Goal: Task Accomplishment & Management: Complete application form

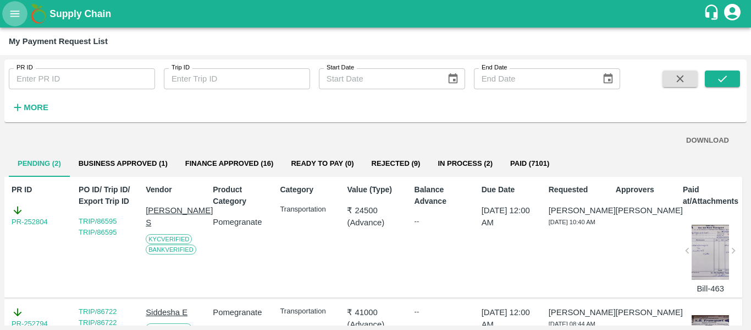
click at [14, 16] on icon "open drawer" at bounding box center [14, 13] width 9 height 6
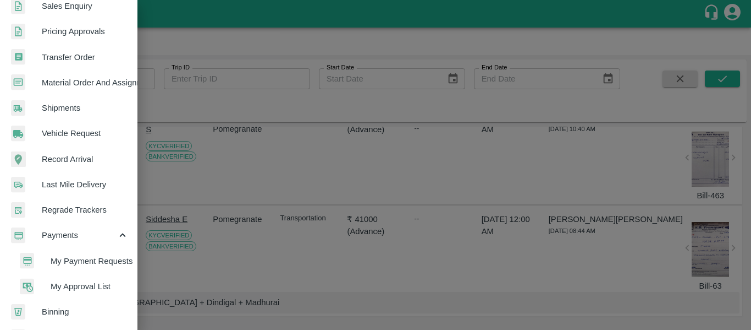
scroll to position [425, 0]
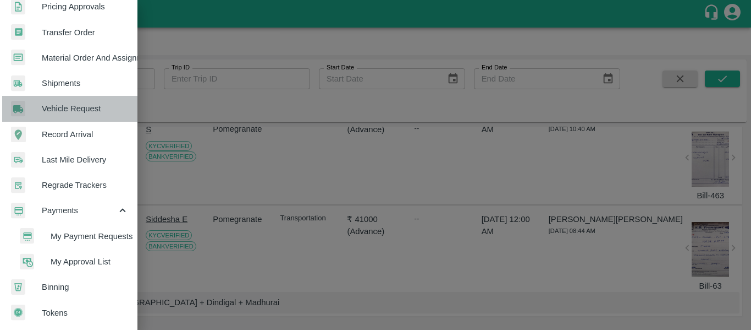
click at [70, 107] on span "Vehicle Request" at bounding box center [85, 108] width 87 height 12
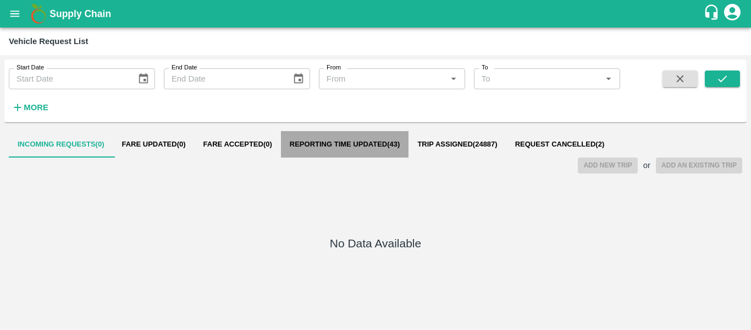
click at [361, 156] on button "Reporting Time Updated ( 43 )" at bounding box center [345, 144] width 128 height 26
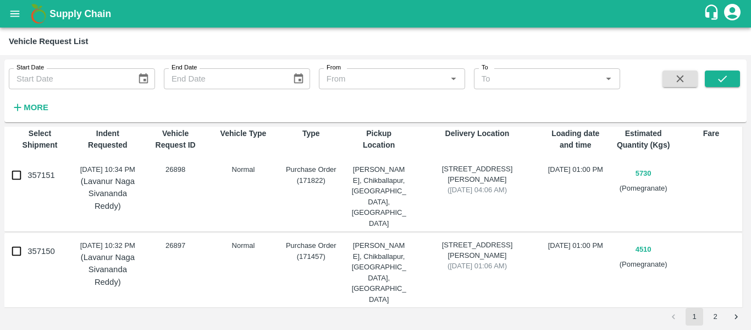
scroll to position [53, 0]
click at [15, 246] on input "357150" at bounding box center [17, 250] width 22 height 22
checkbox input "true"
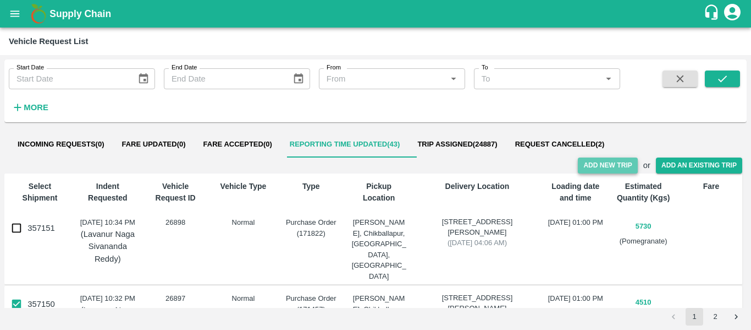
click at [607, 167] on button "Add New Trip" at bounding box center [607, 165] width 59 height 16
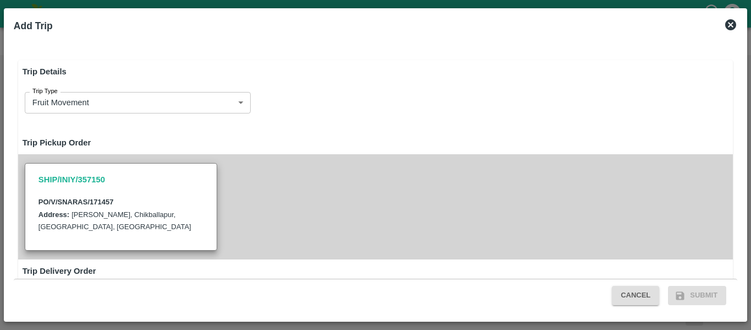
type input "4510"
type input "Normal"
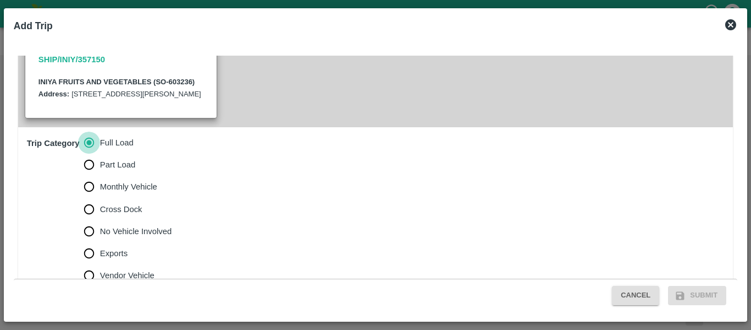
scroll to position [457, 0]
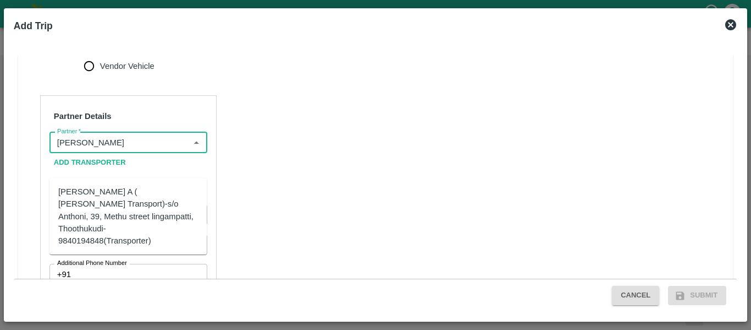
click at [98, 208] on div "[PERSON_NAME] A ( [PERSON_NAME] Transport)-s/o Anthoni, 39, Methu street lingam…" at bounding box center [128, 215] width 140 height 61
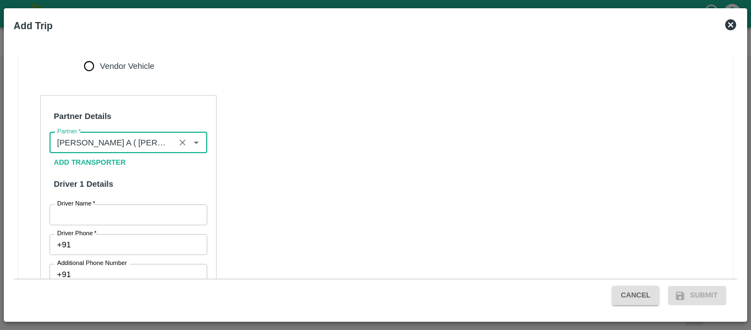
type input "[PERSON_NAME] A ( [PERSON_NAME] Transport)-s/o Anthoni, 39, Methu street lingam…"
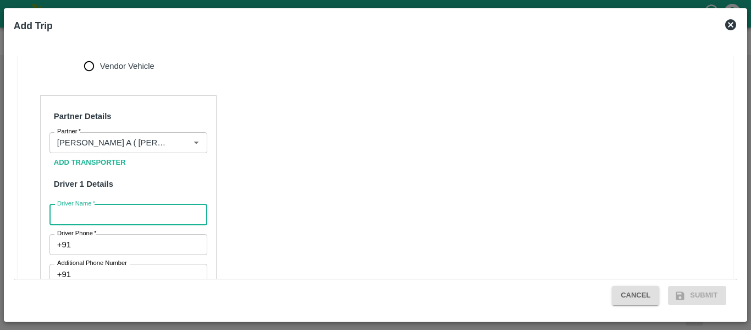
click at [102, 225] on input "Driver Name   *" at bounding box center [129, 214] width 158 height 21
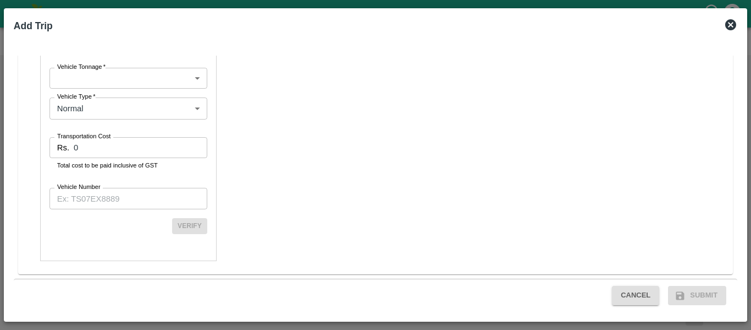
scroll to position [828, 0]
click at [89, 200] on input "Vehicle Number" at bounding box center [129, 198] width 158 height 21
paste input "TN23CM9730"
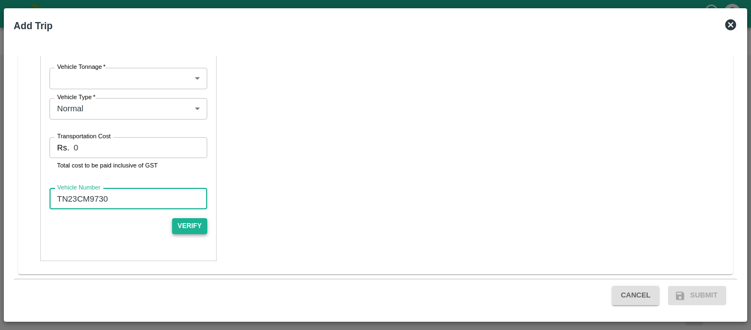
type input "TN23CM9730"
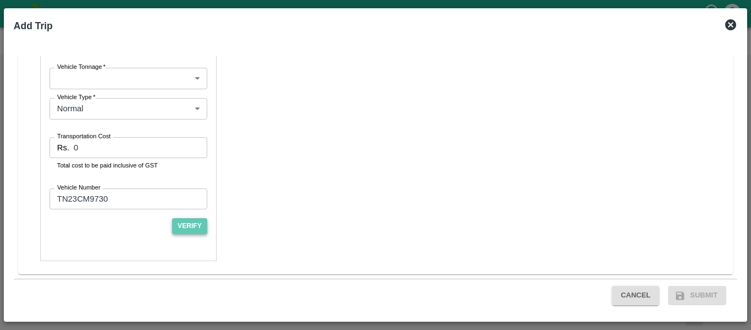
click at [194, 227] on button "Verify" at bounding box center [189, 226] width 35 height 16
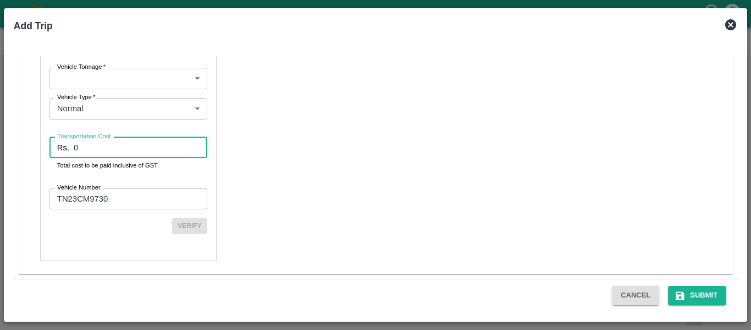
click at [117, 151] on input "0" at bounding box center [141, 147] width 134 height 21
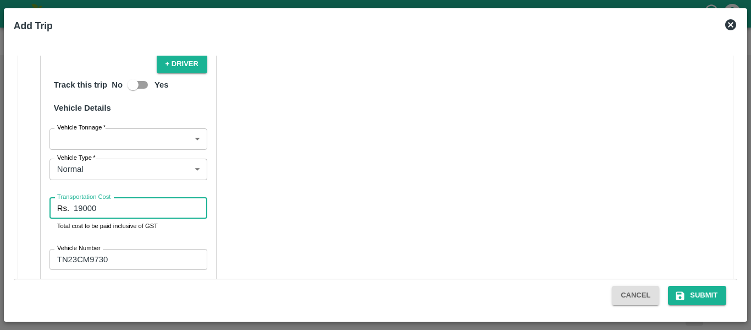
scroll to position [743, 0]
type input "19000"
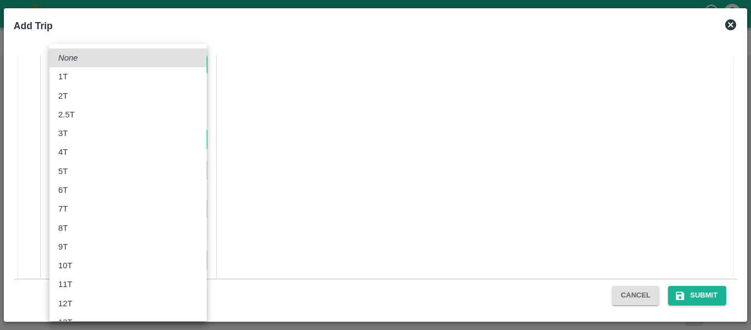
click at [140, 172] on body "Supply Chain Vehicle Request List Start Date Start Date End Date End Date From …" at bounding box center [375, 165] width 751 height 330
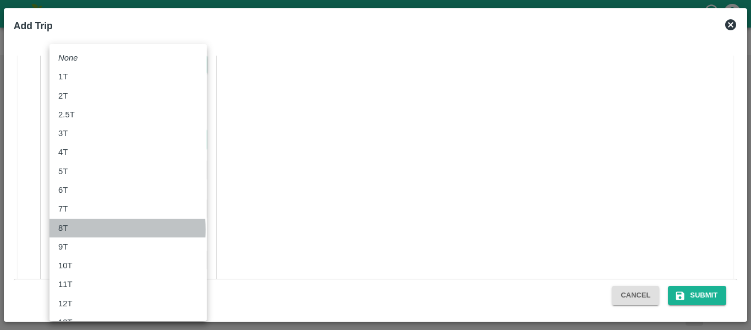
click at [84, 229] on div "8T" at bounding box center [128, 228] width 140 height 12
type input "8000"
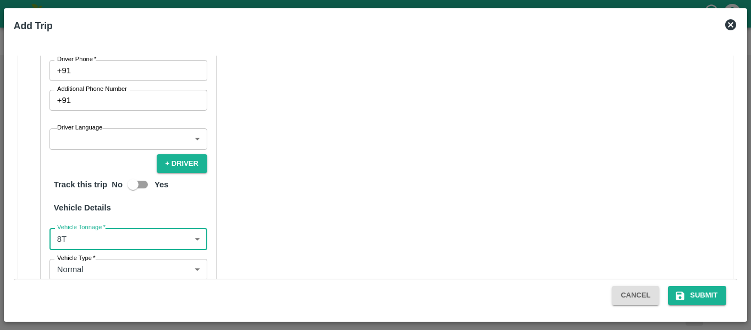
scroll to position [636, 0]
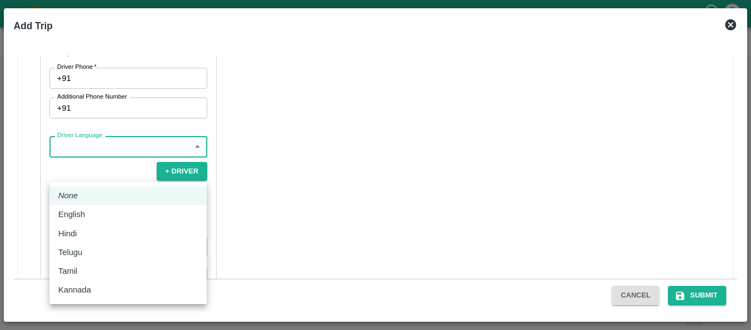
click at [112, 167] on body "Supply Chain Vehicle Request List Start Date Start Date End Date End Date From …" at bounding box center [375, 165] width 751 height 330
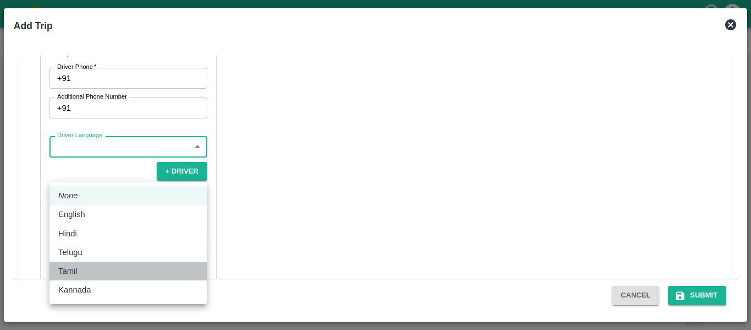
click at [89, 274] on div "Tamil" at bounding box center [128, 271] width 140 height 12
type input "ta"
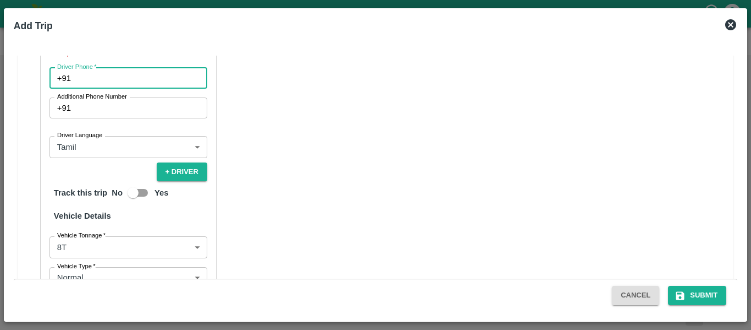
click at [90, 89] on input "Driver Phone   *" at bounding box center [141, 78] width 132 height 21
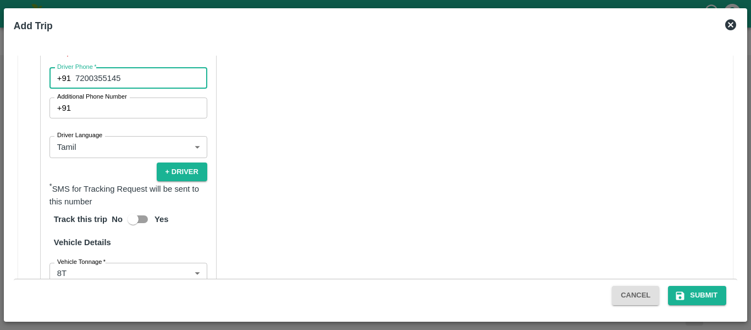
type input "7200355145"
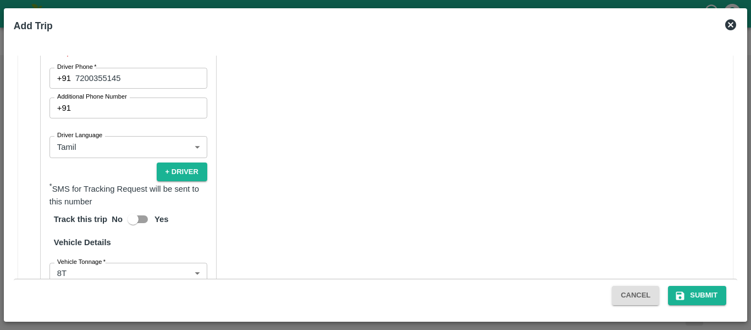
click at [117, 46] on input "Driver Name   *" at bounding box center [129, 35] width 158 height 21
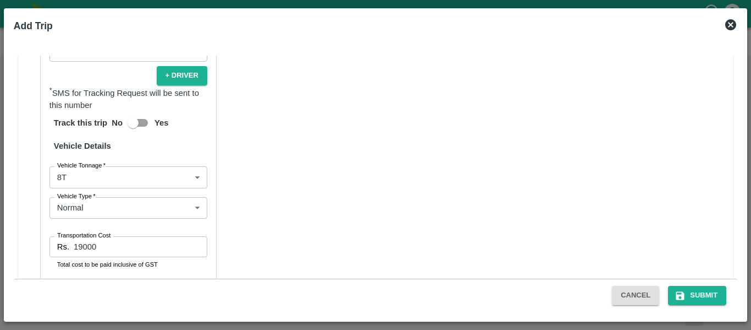
scroll to position [866, 0]
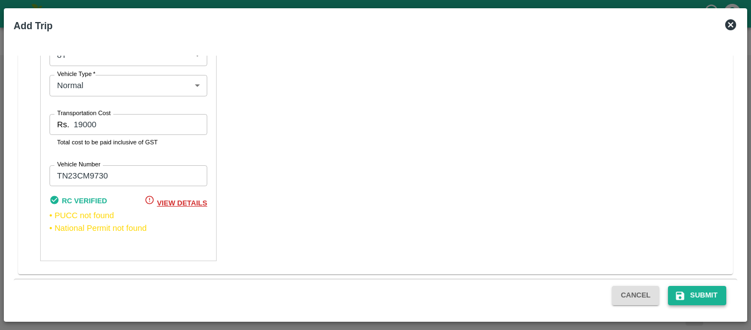
type input "[PERSON_NAME]"
click at [698, 296] on button "Submit" at bounding box center [697, 295] width 58 height 19
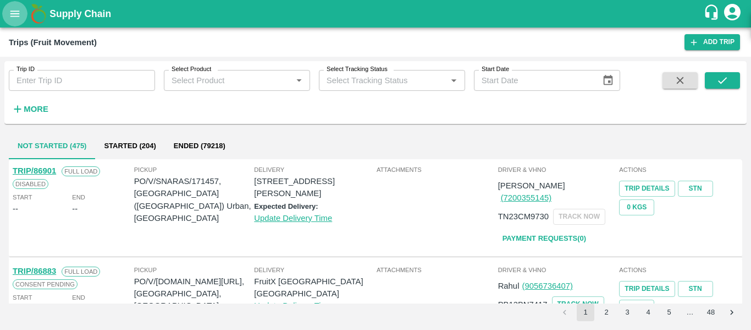
click at [13, 6] on button "open drawer" at bounding box center [14, 13] width 25 height 25
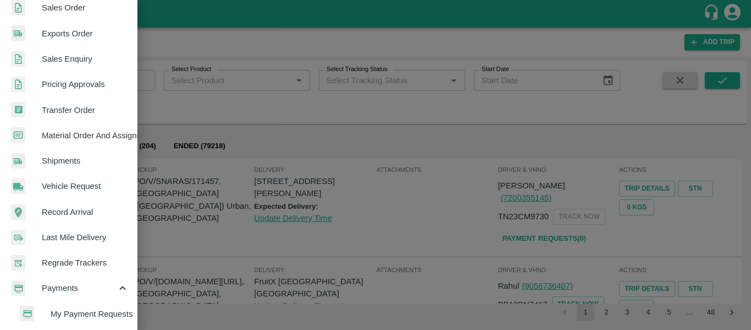
scroll to position [425, 0]
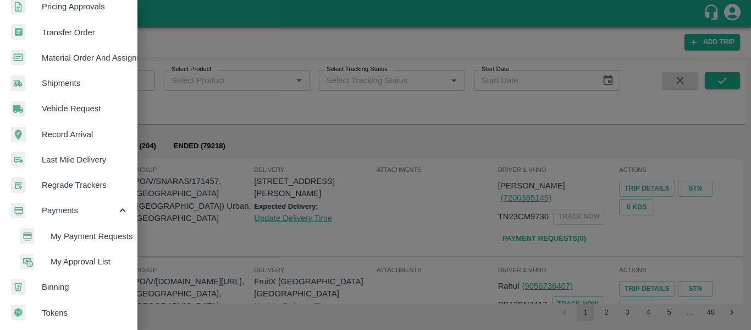
click at [81, 234] on span "My Payment Requests" at bounding box center [90, 236] width 78 height 12
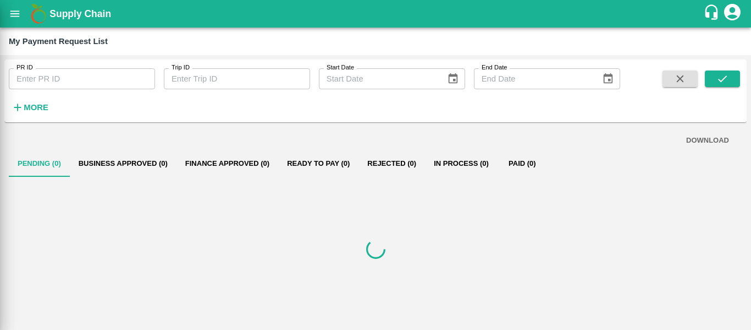
scroll to position [420, 0]
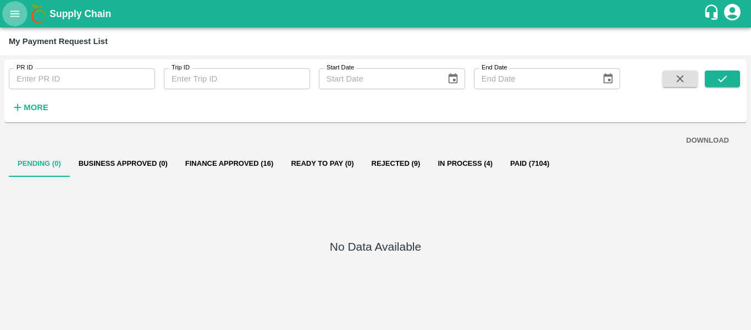
click at [16, 3] on button "open drawer" at bounding box center [14, 13] width 25 height 25
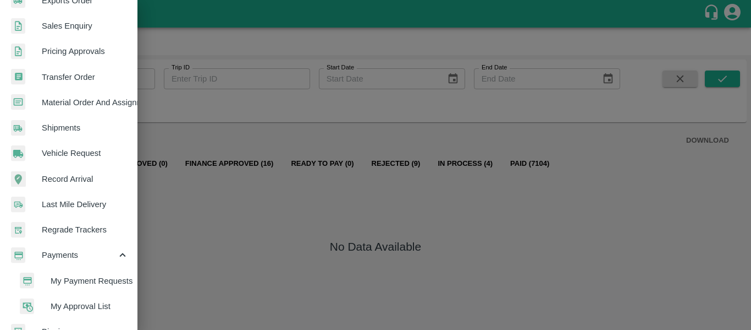
scroll to position [376, 0]
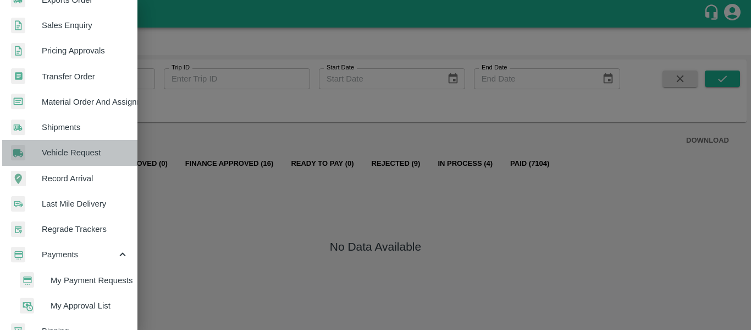
click at [86, 152] on span "Vehicle Request" at bounding box center [85, 152] width 87 height 12
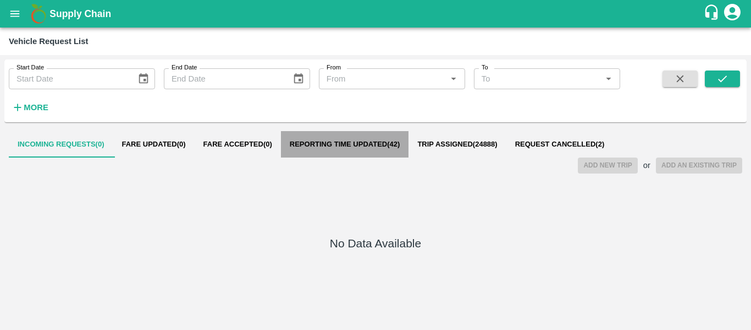
click at [367, 150] on button "Reporting Time Updated ( 42 )" at bounding box center [345, 144] width 128 height 26
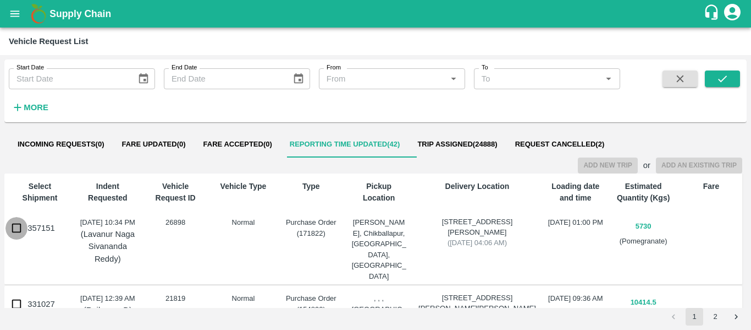
click at [15, 226] on input "357151" at bounding box center [17, 228] width 22 height 22
checkbox input "true"
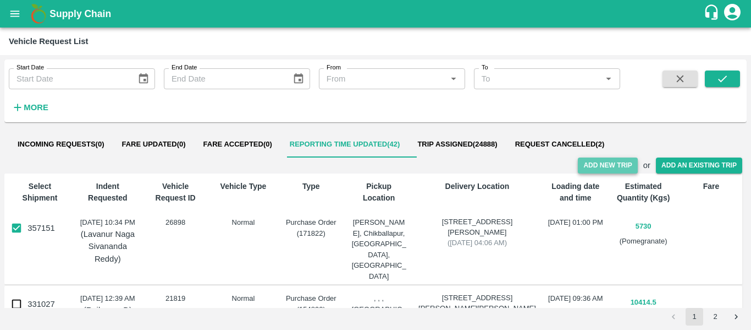
click at [599, 165] on button "Add New Trip" at bounding box center [607, 165] width 59 height 16
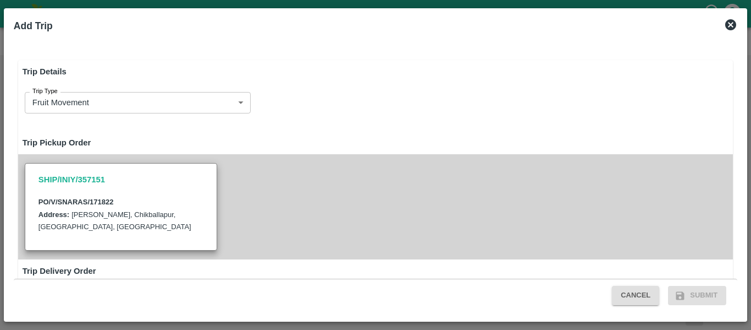
type input "5730"
type input "Normal"
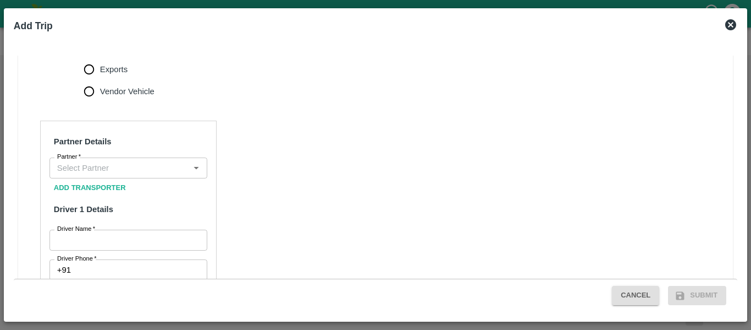
scroll to position [432, 0]
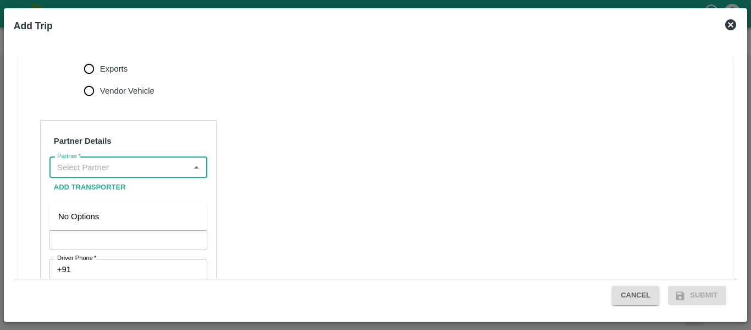
click at [111, 174] on input "Partner   *" at bounding box center [119, 167] width 133 height 14
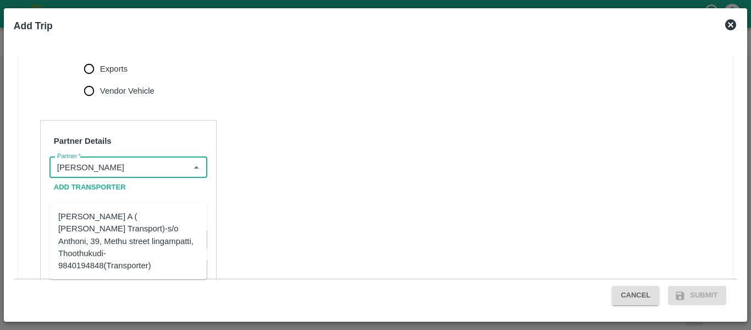
click at [137, 229] on div "[PERSON_NAME] A ( [PERSON_NAME] Transport)-s/o Anthoni, 39, Methu street lingam…" at bounding box center [128, 240] width 140 height 61
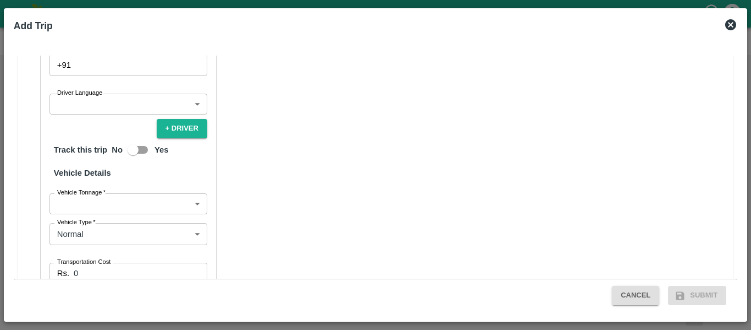
scroll to position [816, 0]
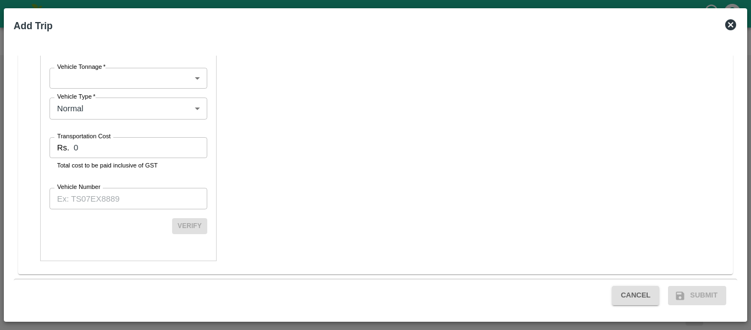
type input "[PERSON_NAME] A ( [PERSON_NAME] Transport)-s/o Anthoni, 39, Methu street lingam…"
click at [87, 198] on input "Vehicle Number" at bounding box center [129, 198] width 158 height 21
paste input "TN73AL6199"
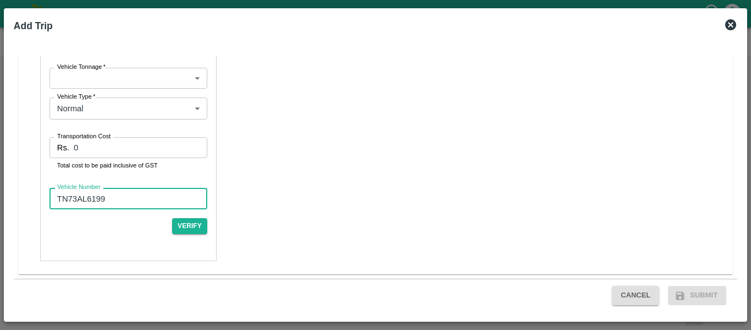
type input "TN73AL6199"
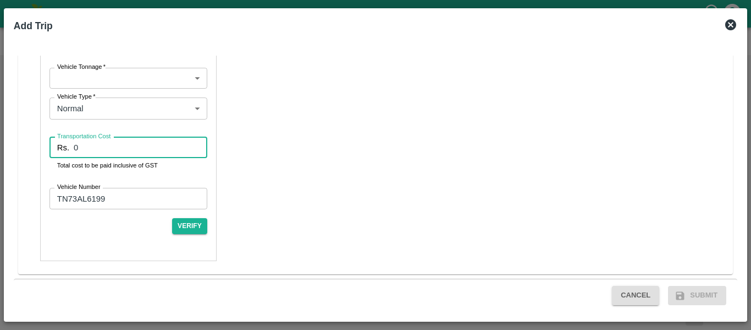
click at [86, 150] on input "0" at bounding box center [141, 147] width 134 height 21
type input "19000"
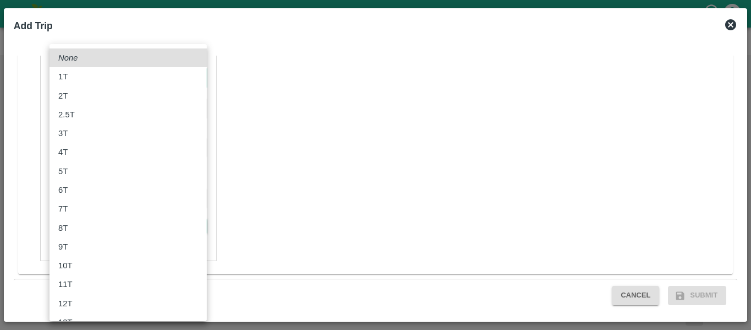
click at [168, 73] on body "Supply Chain Vehicle Request List Start Date Start Date End Date End Date From …" at bounding box center [375, 165] width 751 height 330
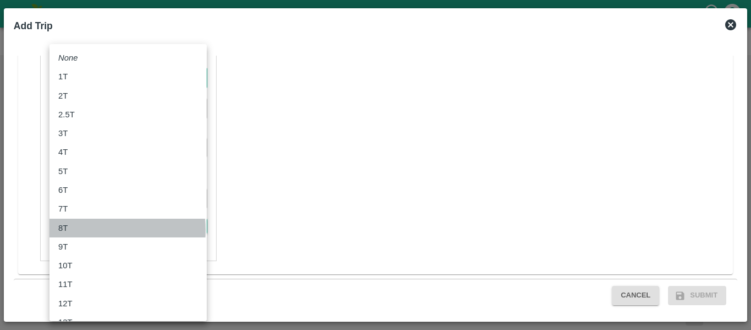
click at [88, 230] on div "8T" at bounding box center [128, 228] width 140 height 12
type input "8000"
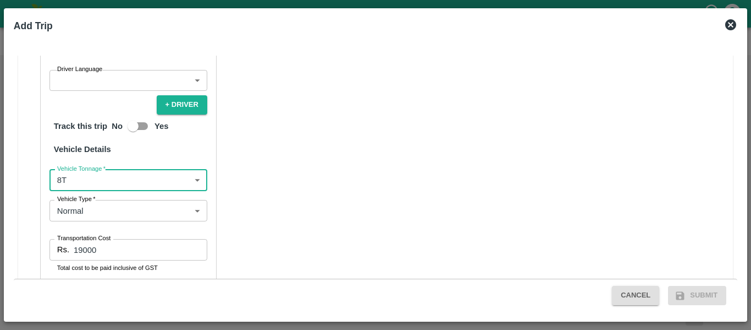
scroll to position [688, 0]
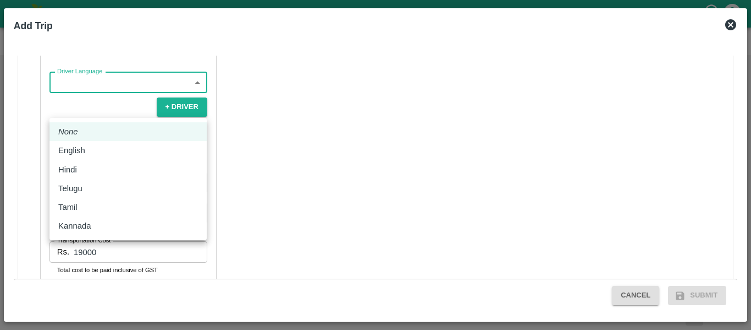
click at [107, 104] on body "Supply Chain Vehicle Request List Start Date Start Date End Date End Date From …" at bounding box center [375, 165] width 751 height 330
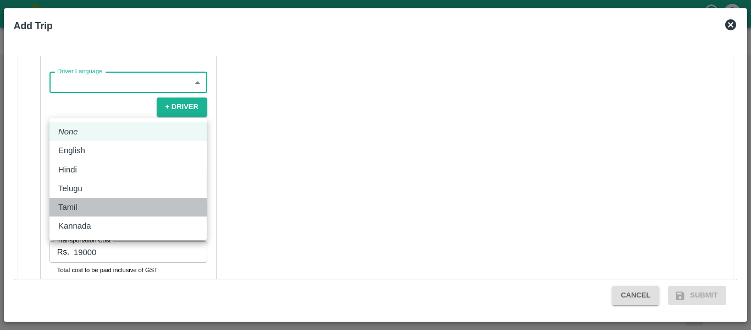
click at [84, 200] on li "Tamil" at bounding box center [128, 206] width 157 height 19
type input "ta"
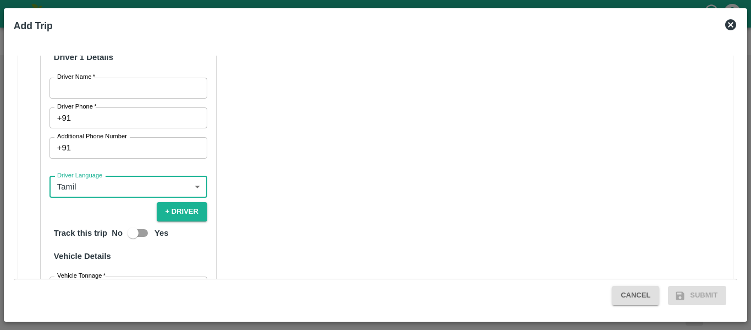
scroll to position [580, 0]
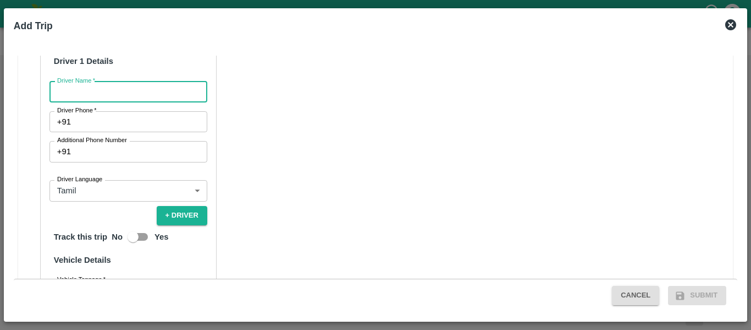
click at [87, 102] on input "Driver Name   *" at bounding box center [129, 91] width 158 height 21
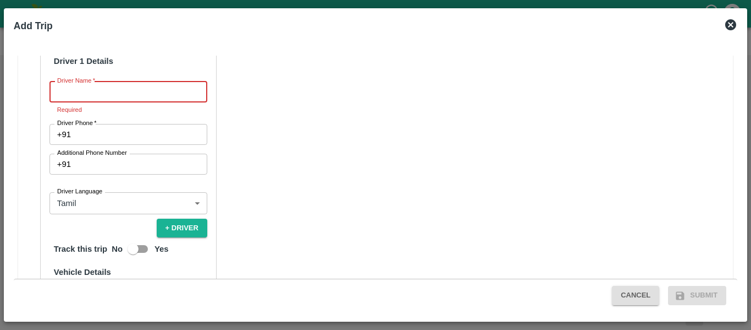
paste input "6369849427"
type input "6369849427"
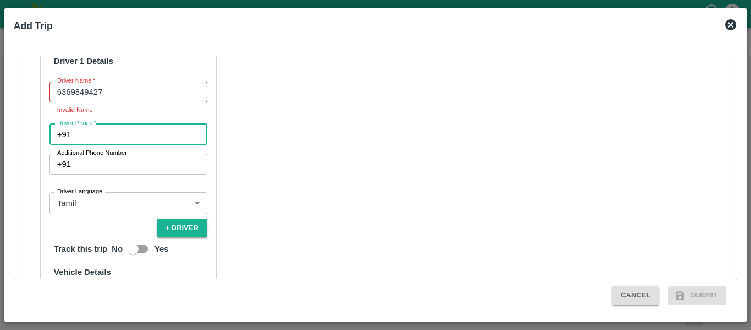
click at [97, 145] on input "Driver Phone   *" at bounding box center [141, 134] width 132 height 21
paste input "6369849427"
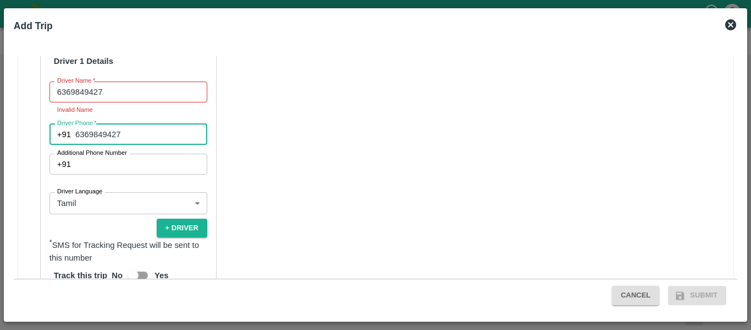
type input "6369849427"
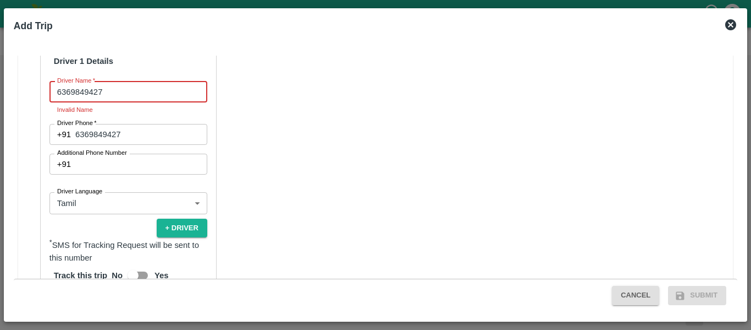
click at [119, 102] on input "6369849427" at bounding box center [129, 91] width 158 height 21
type input "6"
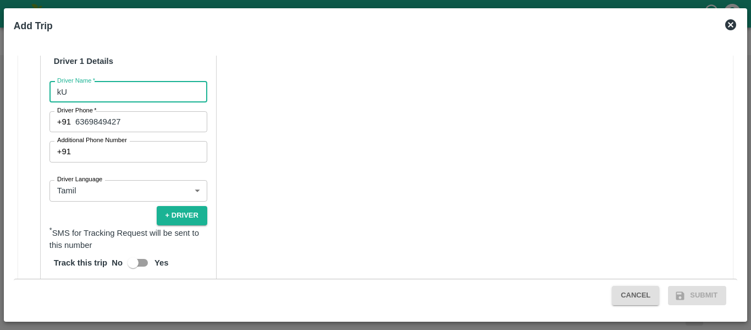
type input "k"
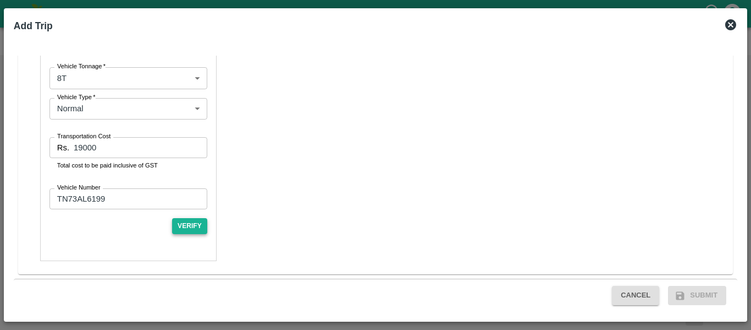
type input "kumar"
click at [193, 224] on button "Verify" at bounding box center [189, 226] width 35 height 16
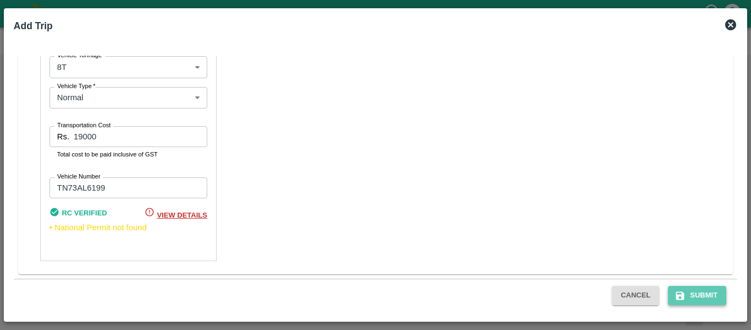
click at [701, 296] on button "Submit" at bounding box center [697, 295] width 58 height 19
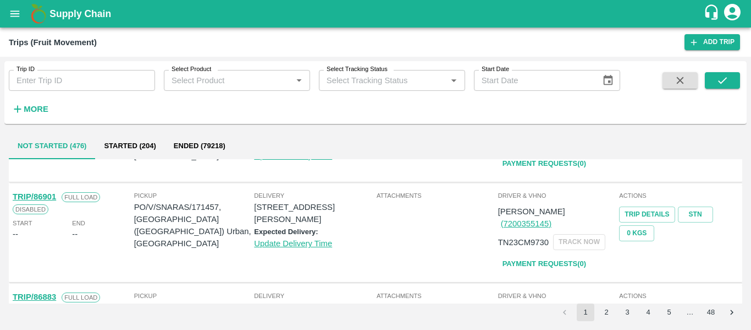
scroll to position [72, 0]
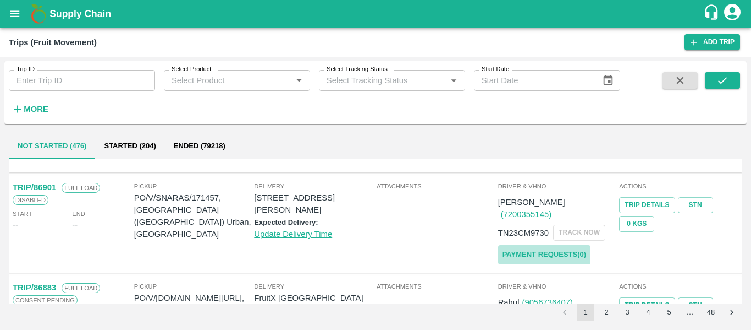
click at [522, 245] on link "Payment Requests( 0 )" at bounding box center [544, 254] width 92 height 19
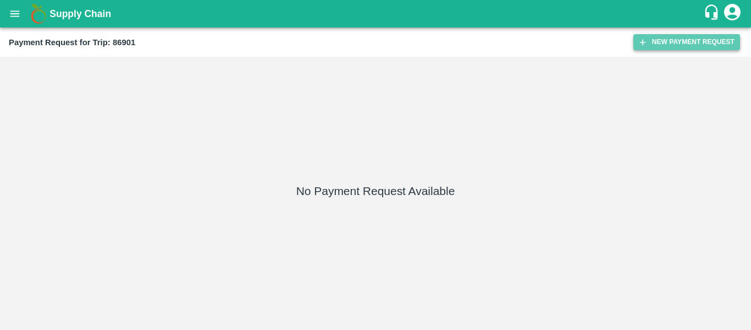
click at [677, 43] on button "New Payment Request" at bounding box center [687, 42] width 107 height 16
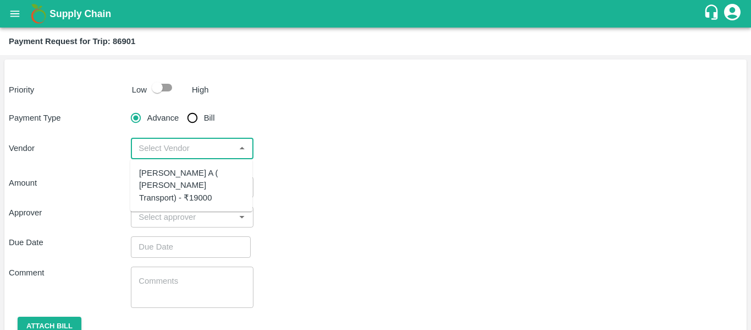
click at [163, 145] on input "input" at bounding box center [182, 148] width 97 height 14
click at [161, 178] on div "Bastin Amalraj A ( Annai Mariya Transport) - ₹19000" at bounding box center [191, 185] width 105 height 37
type input "Bastin Amalraj A ( Annai Mariya Transport) - ₹19000"
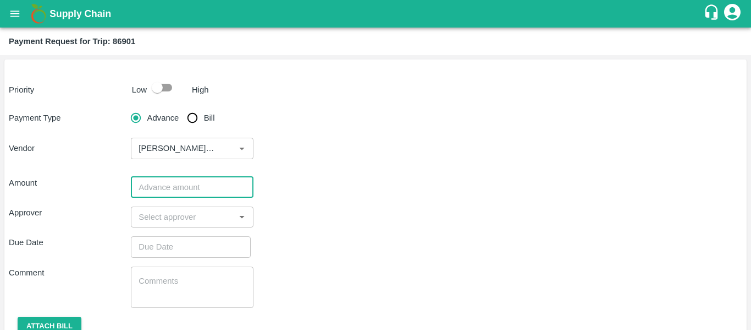
click at [153, 195] on input "number" at bounding box center [192, 187] width 122 height 21
type input "19000"
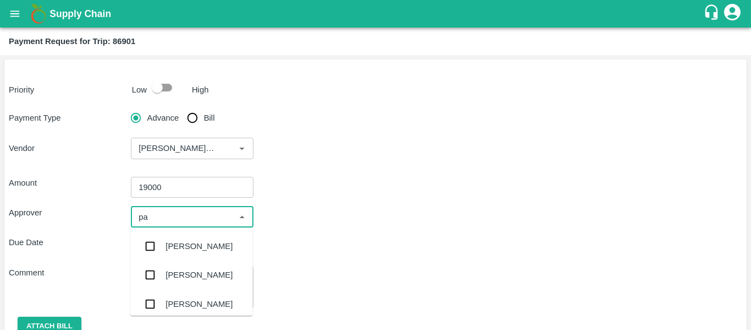
type input "pal"
click at [175, 255] on div "[PERSON_NAME]" at bounding box center [191, 246] width 122 height 29
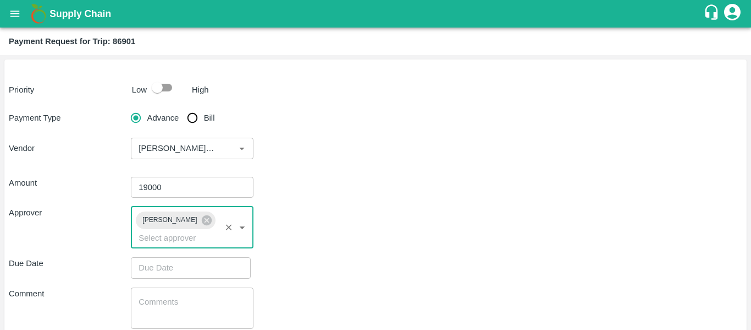
type input "DD/MM/YYYY hh:mm aa"
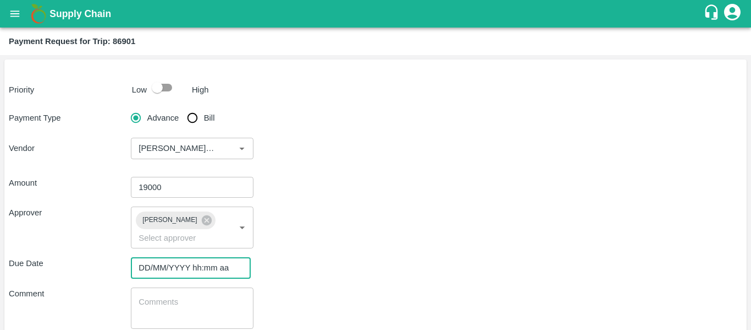
click at [152, 268] on input "DD/MM/YYYY hh:mm aa" at bounding box center [187, 267] width 112 height 21
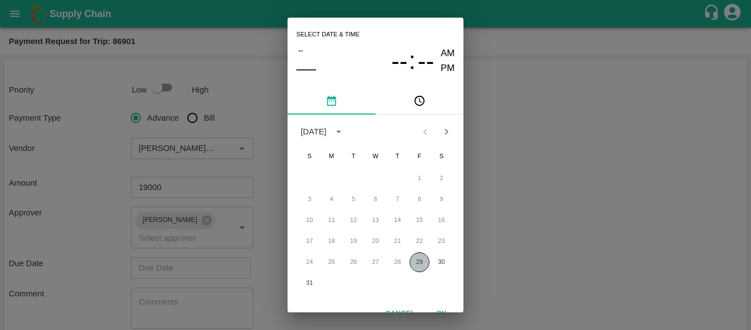
click at [413, 265] on button "29" at bounding box center [420, 262] width 20 height 20
type input "29/08/2025 12:00 AM"
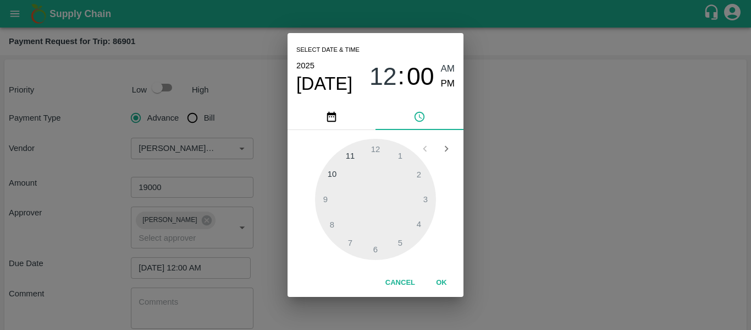
click at [445, 287] on button "OK" at bounding box center [441, 282] width 35 height 19
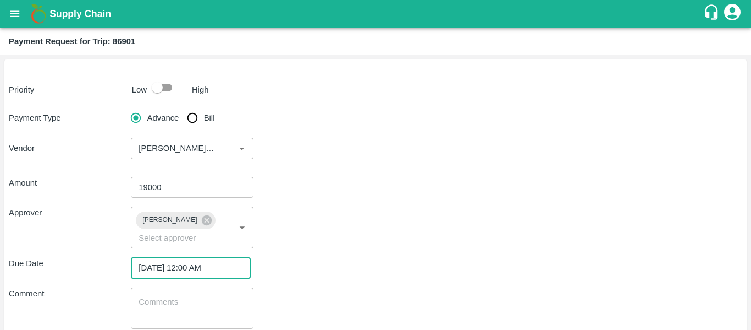
click at [188, 311] on textarea at bounding box center [192, 307] width 107 height 23
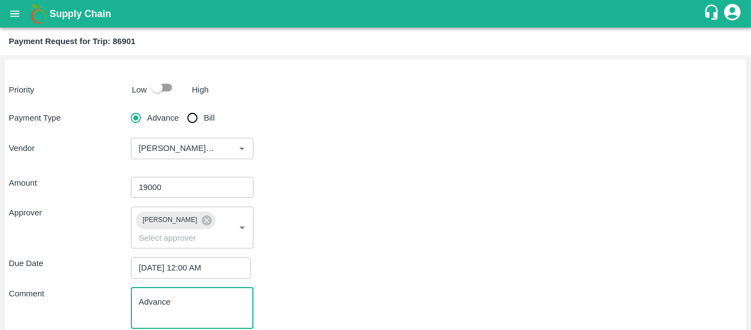
scroll to position [68, 0]
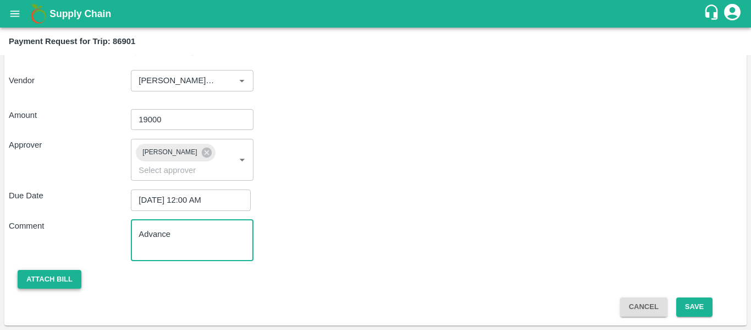
type textarea "Advance"
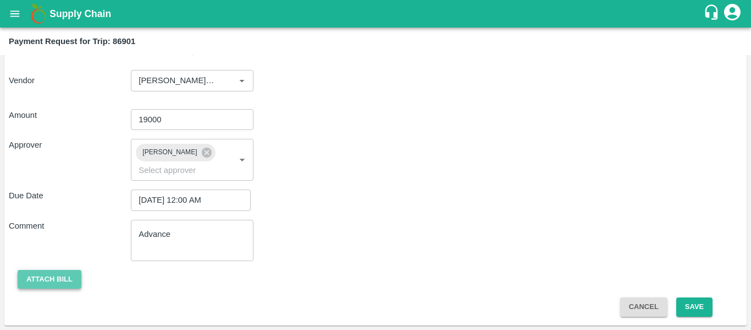
click at [68, 273] on button "Attach bill" at bounding box center [50, 279] width 64 height 19
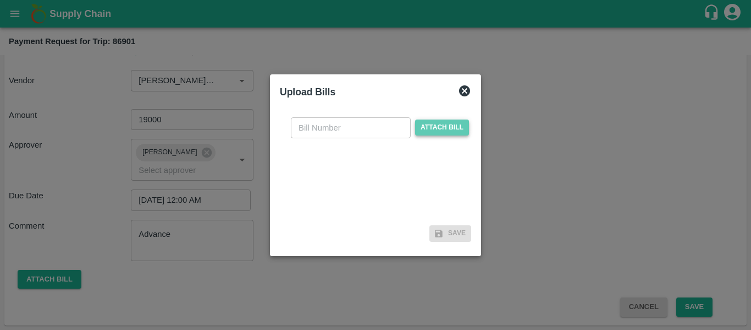
click at [438, 127] on span "Attach bill" at bounding box center [442, 127] width 54 height 16
click at [0, 0] on input "Attach bill" at bounding box center [0, 0] width 0 height 0
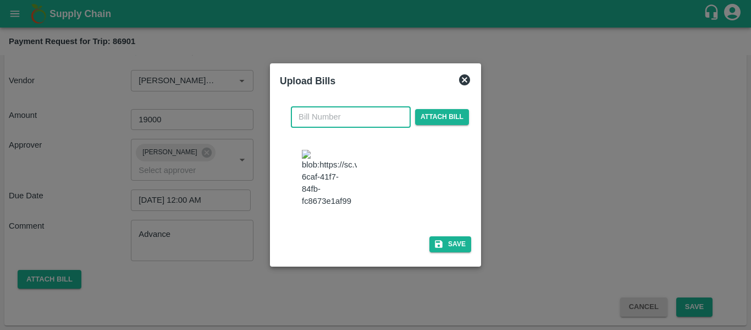
click at [328, 107] on input "text" at bounding box center [351, 116] width 120 height 21
type input "1860"
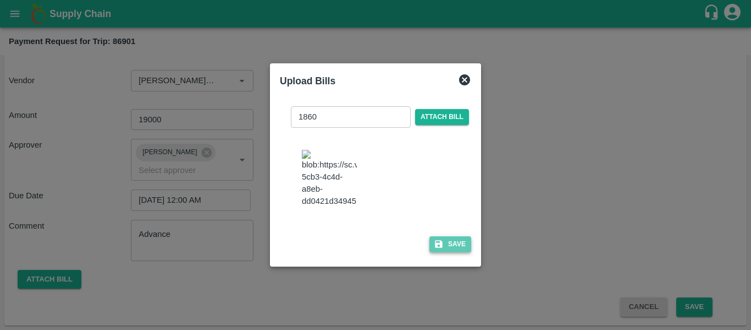
click at [464, 252] on button "Save" at bounding box center [451, 244] width 42 height 16
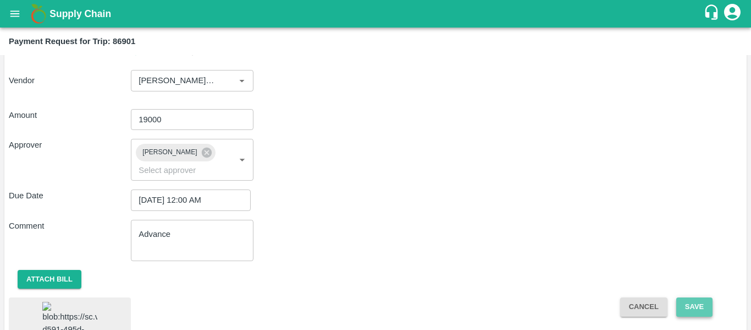
click at [688, 314] on button "Save" at bounding box center [695, 306] width 36 height 19
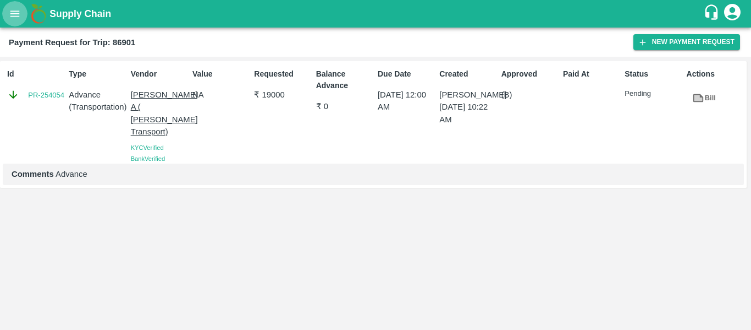
click at [10, 18] on icon "open drawer" at bounding box center [15, 14] width 12 height 12
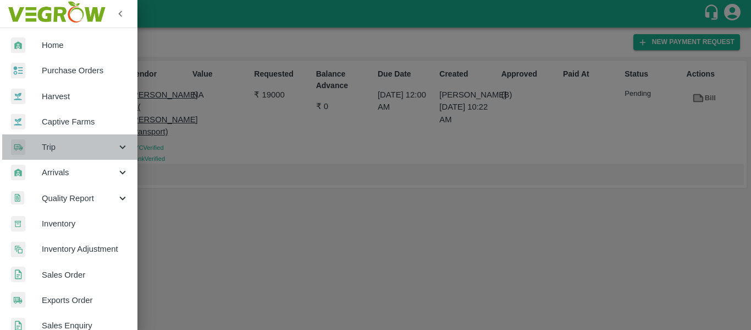
click at [102, 145] on span "Trip" at bounding box center [79, 147] width 75 height 12
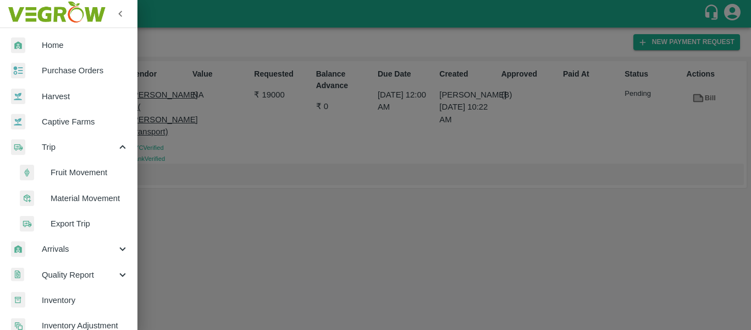
click at [89, 169] on span "Fruit Movement" at bounding box center [90, 172] width 78 height 12
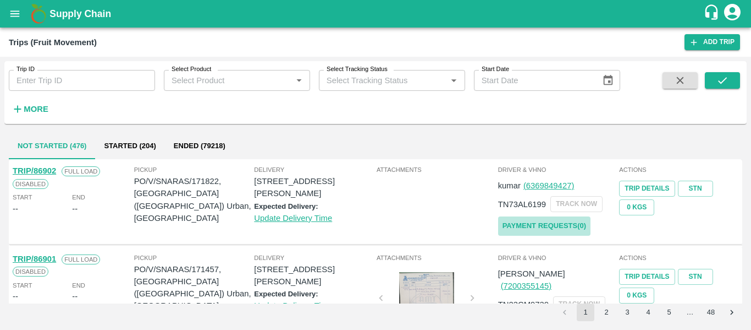
click at [512, 225] on link "Payment Requests( 0 )" at bounding box center [544, 225] width 92 height 19
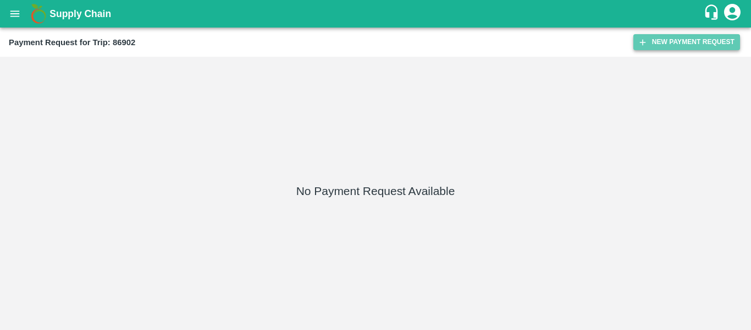
click at [671, 36] on button "New Payment Request" at bounding box center [687, 42] width 107 height 16
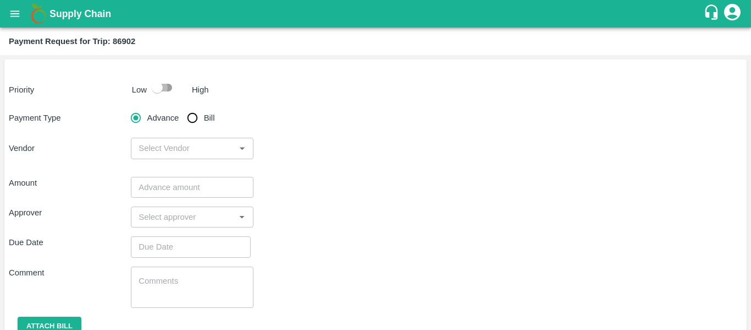
click at [167, 82] on input "checkbox" at bounding box center [157, 87] width 63 height 21
checkbox input "true"
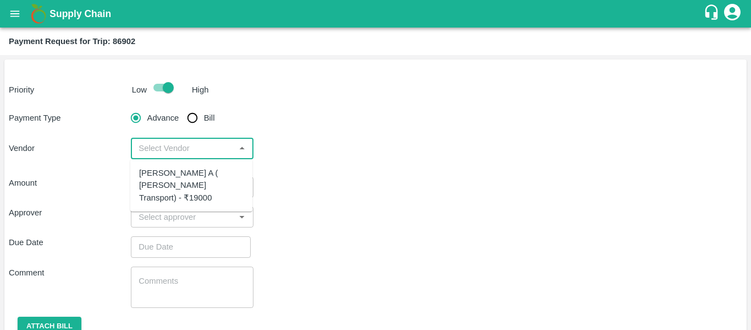
click at [188, 142] on input "input" at bounding box center [182, 148] width 97 height 14
click at [194, 187] on div "Bastin Amalraj A ( Annai Mariya Transport) - ₹19000" at bounding box center [191, 185] width 105 height 37
type input "Bastin Amalraj A ( Annai Mariya Transport) - ₹19000"
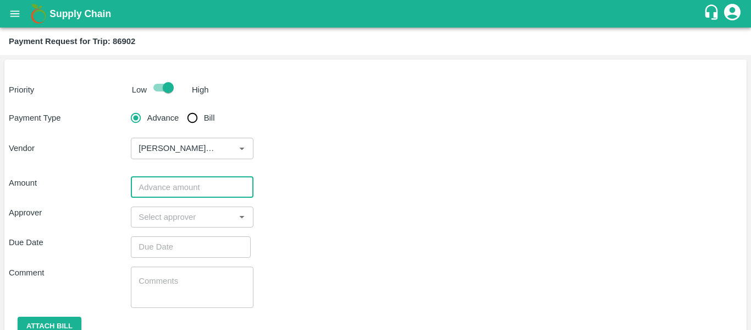
click at [158, 191] on input "number" at bounding box center [192, 187] width 122 height 21
type input "19000"
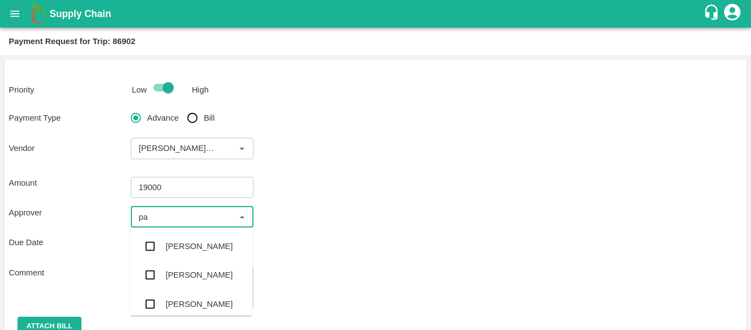
type input "pal"
click at [192, 247] on div "[PERSON_NAME]" at bounding box center [199, 246] width 67 height 12
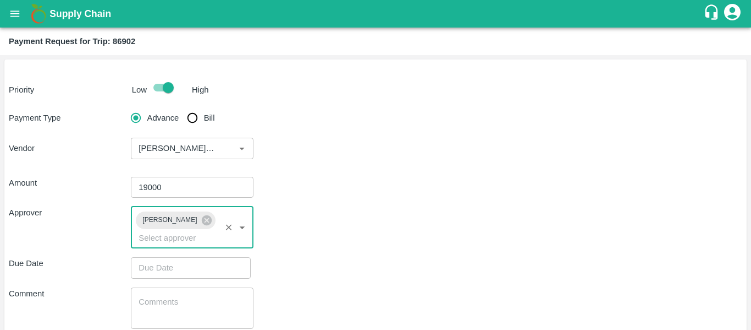
type input "DD/MM/YYYY hh:mm aa"
click at [163, 272] on input "DD/MM/YYYY hh:mm aa" at bounding box center [187, 267] width 112 height 21
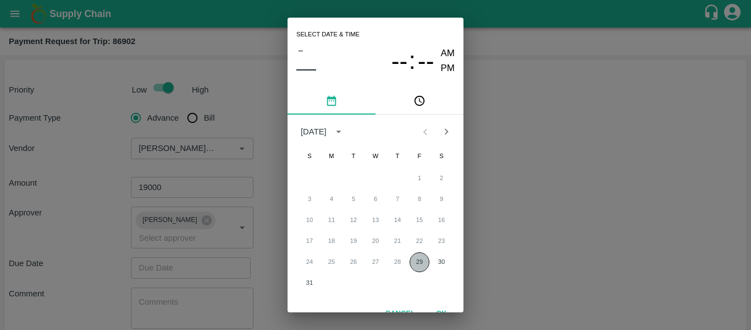
click at [419, 266] on button "29" at bounding box center [420, 262] width 20 height 20
type input "29/08/2025 12:00 AM"
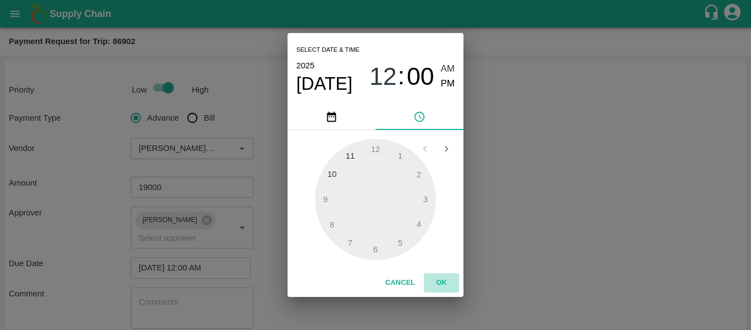
click at [443, 287] on button "OK" at bounding box center [441, 282] width 35 height 19
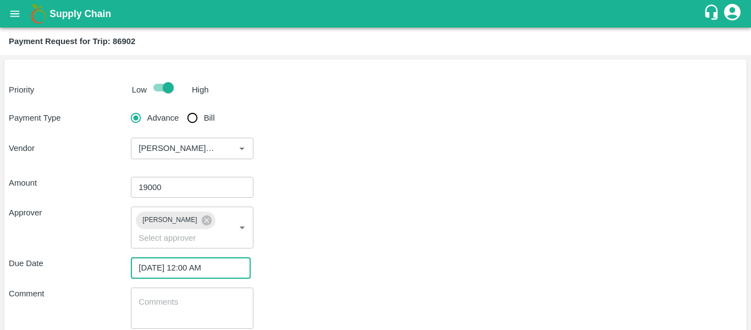
scroll to position [68, 0]
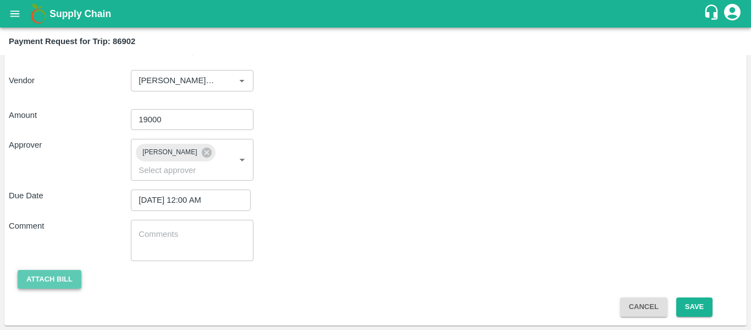
click at [57, 281] on button "Attach bill" at bounding box center [50, 279] width 64 height 19
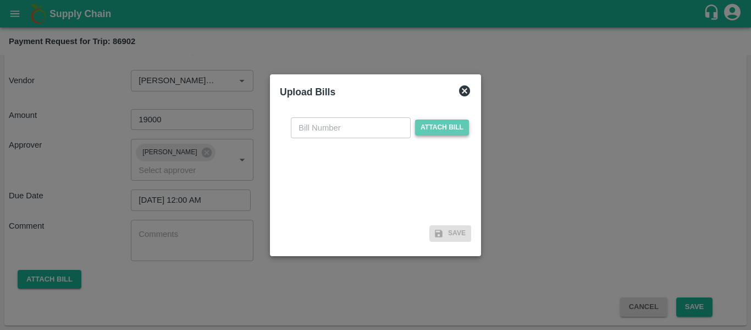
click at [437, 133] on span "Attach bill" at bounding box center [442, 127] width 54 height 16
click at [0, 0] on input "Attach bill" at bounding box center [0, 0] width 0 height 0
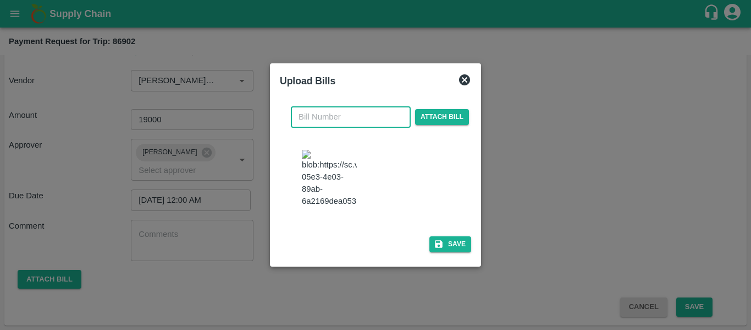
click at [328, 109] on input "text" at bounding box center [351, 116] width 120 height 21
type input "1861"
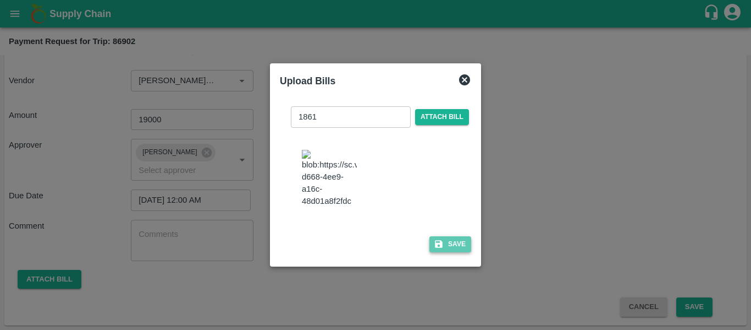
click at [457, 251] on button "Save" at bounding box center [451, 244] width 42 height 16
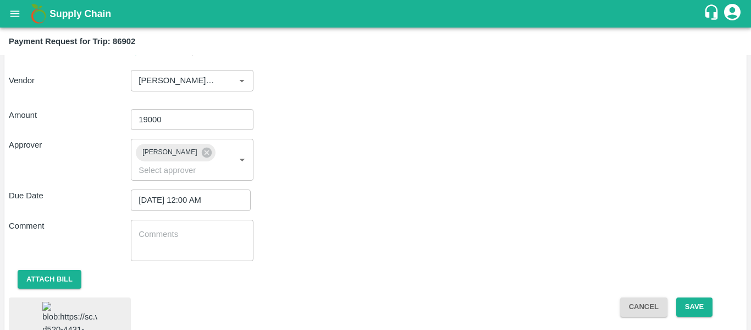
scroll to position [134, 0]
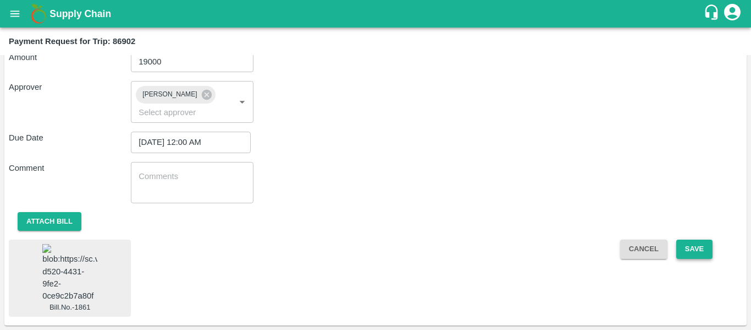
click at [697, 246] on button "Save" at bounding box center [695, 248] width 36 height 19
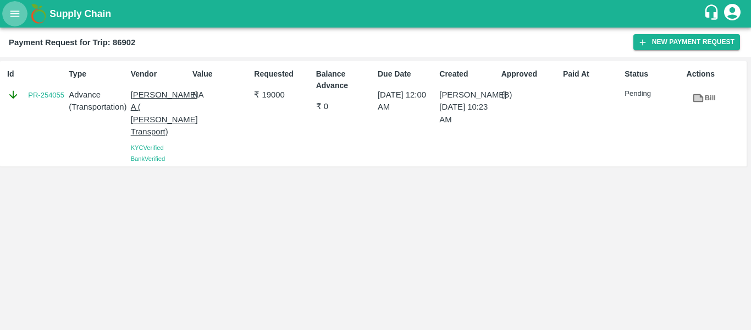
click at [14, 9] on icon "open drawer" at bounding box center [15, 14] width 12 height 12
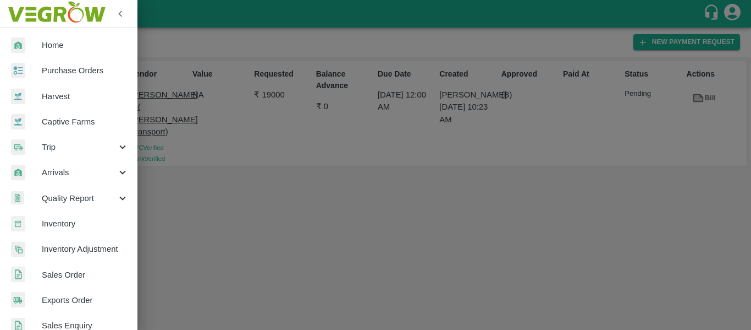
scroll to position [297, 0]
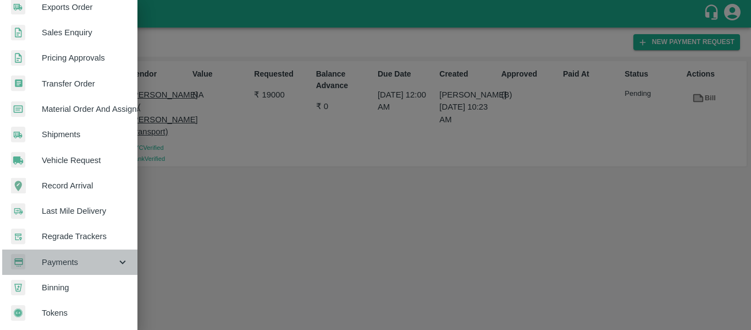
click at [118, 258] on icon at bounding box center [123, 262] width 12 height 12
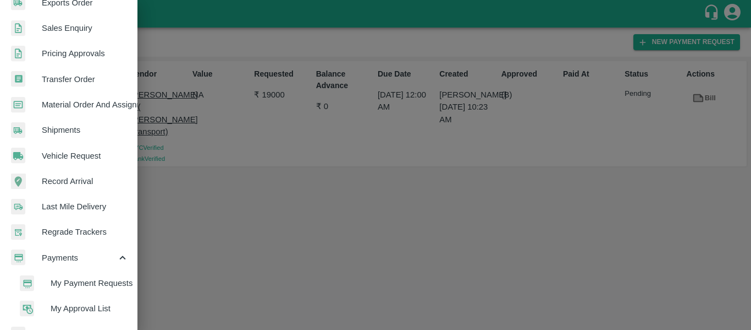
click at [81, 284] on span "My Payment Requests" at bounding box center [90, 283] width 78 height 12
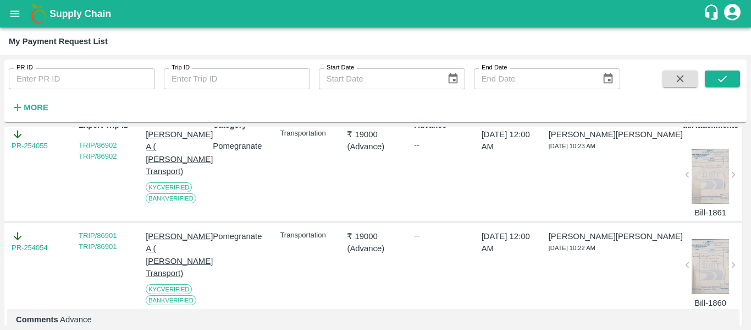
scroll to position [78, 0]
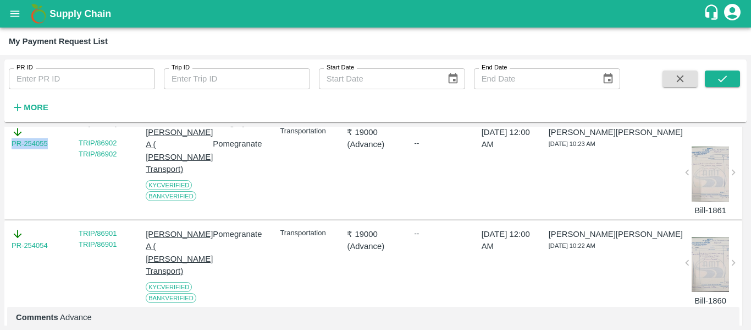
drag, startPoint x: 54, startPoint y: 147, endPoint x: 0, endPoint y: 152, distance: 54.7
click at [0, 152] on div "PR ID PR ID Trip ID Trip ID Start Date Start Date End Date End Date More DOWNLO…" at bounding box center [375, 192] width 751 height 275
copy link "PR-254055"
drag, startPoint x: 53, startPoint y: 255, endPoint x: 10, endPoint y: 260, distance: 43.7
click at [10, 260] on div "PR-254054" at bounding box center [37, 264] width 61 height 83
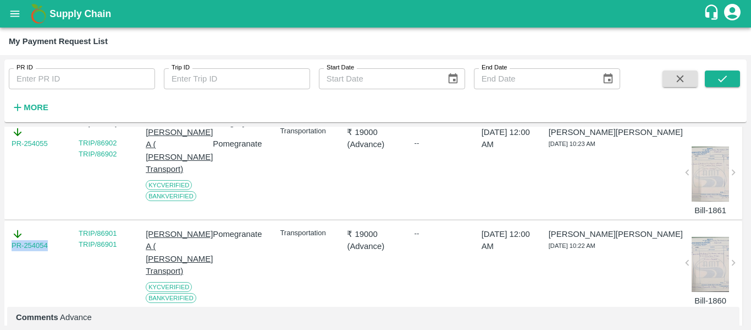
copy link "PR-254054"
